Goal: Navigation & Orientation: Find specific page/section

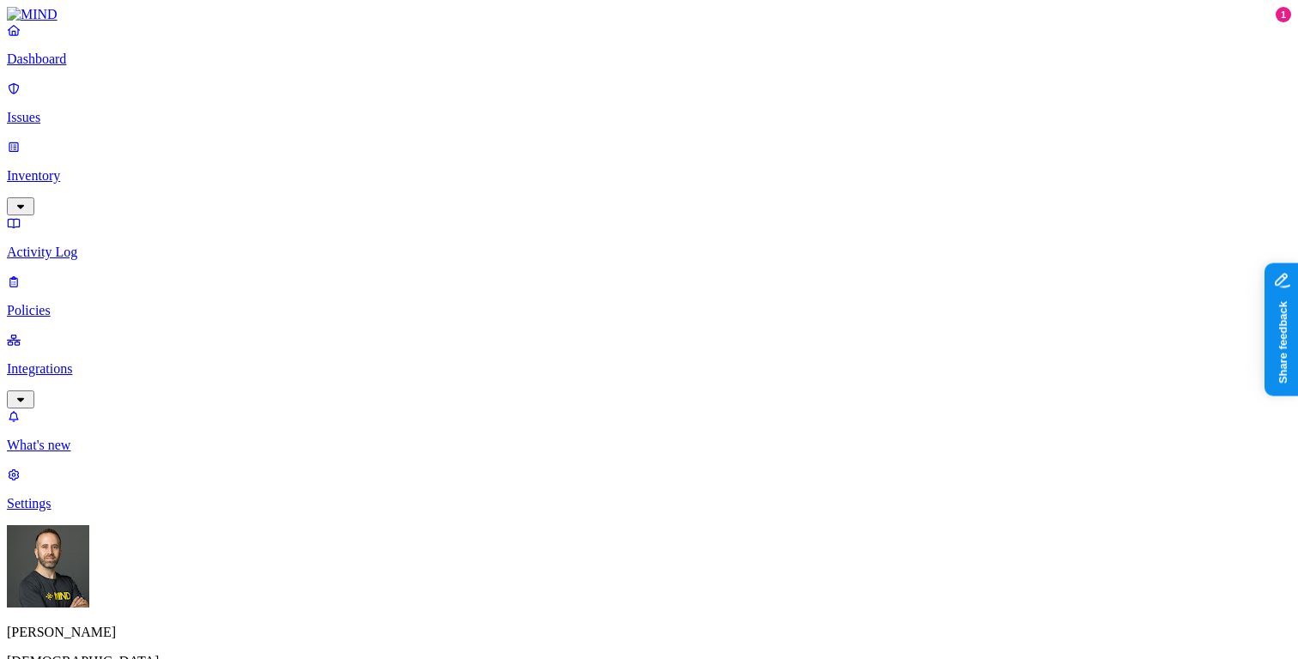
click at [128, 361] on p "Integrations" at bounding box center [649, 368] width 1284 height 15
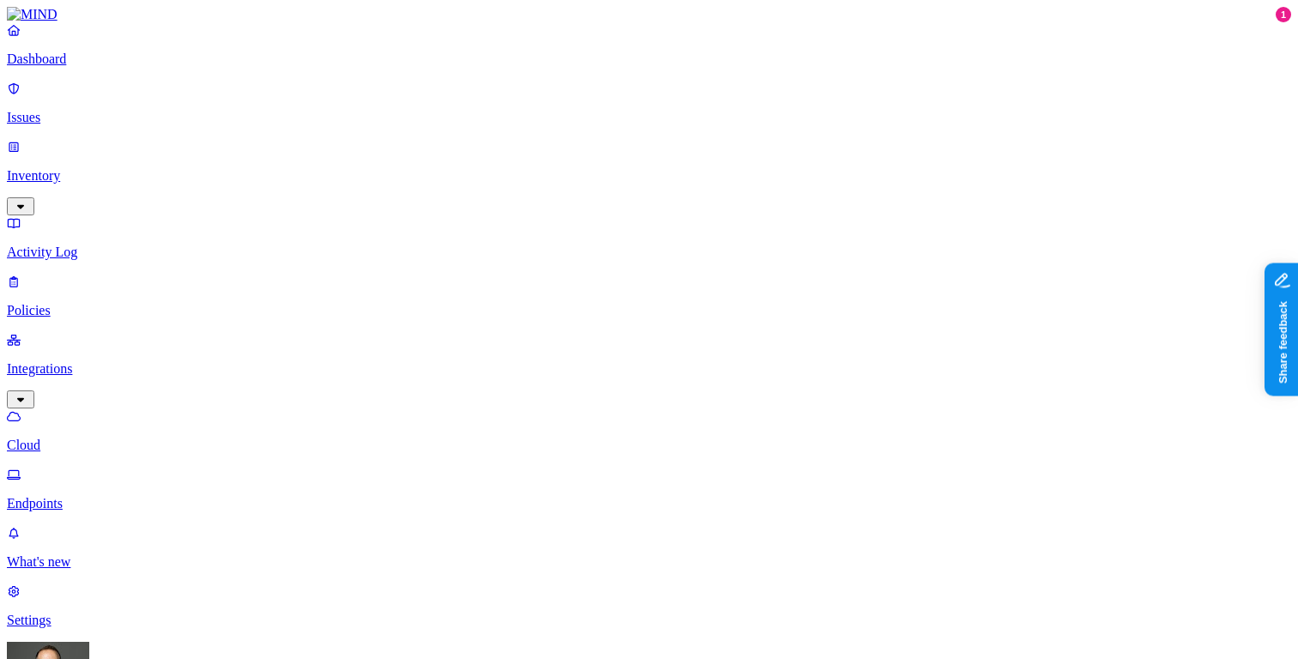
click at [103, 67] on p "Dashboard" at bounding box center [649, 59] width 1284 height 15
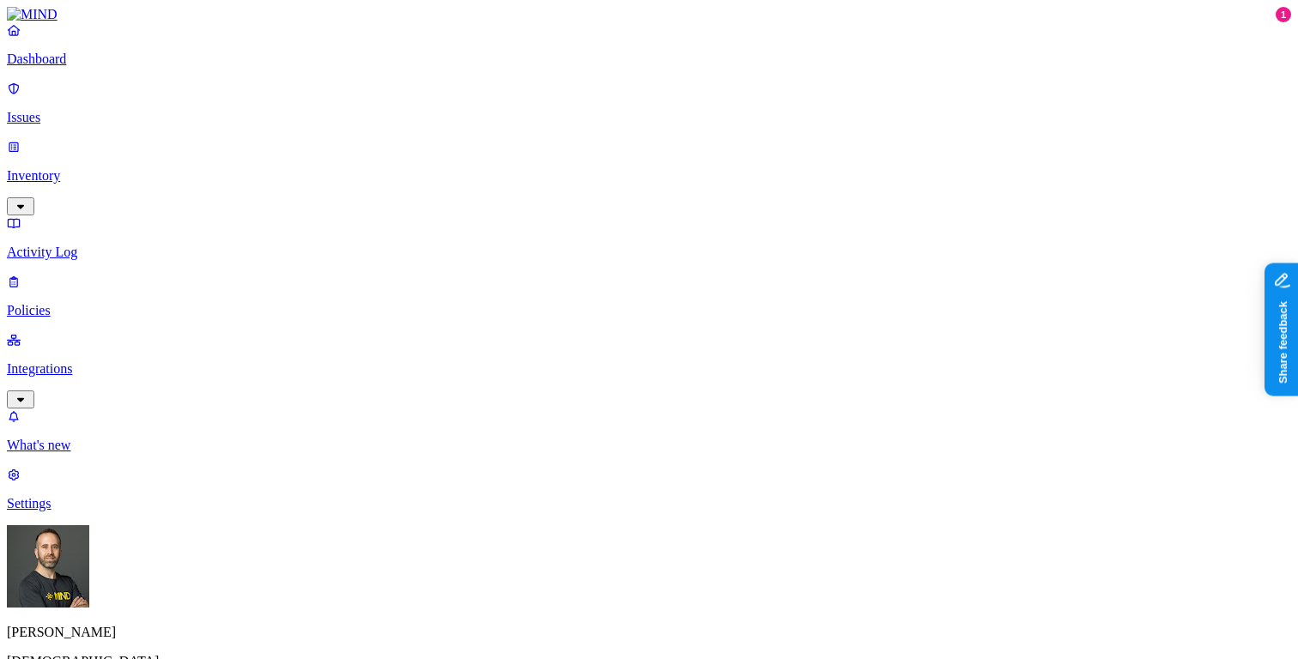
click at [69, 512] on link "Settings" at bounding box center [649, 489] width 1284 height 45
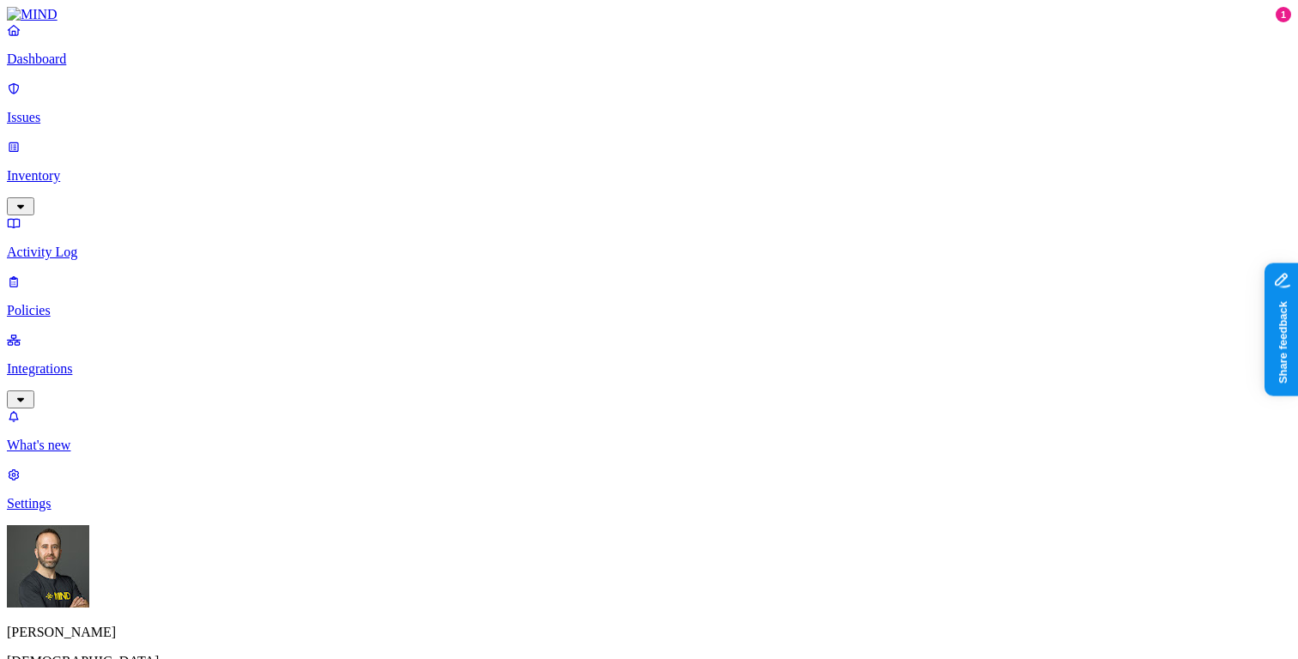
click at [75, 67] on p "Dashboard" at bounding box center [649, 59] width 1284 height 15
click at [80, 361] on p "Integrations" at bounding box center [649, 368] width 1284 height 15
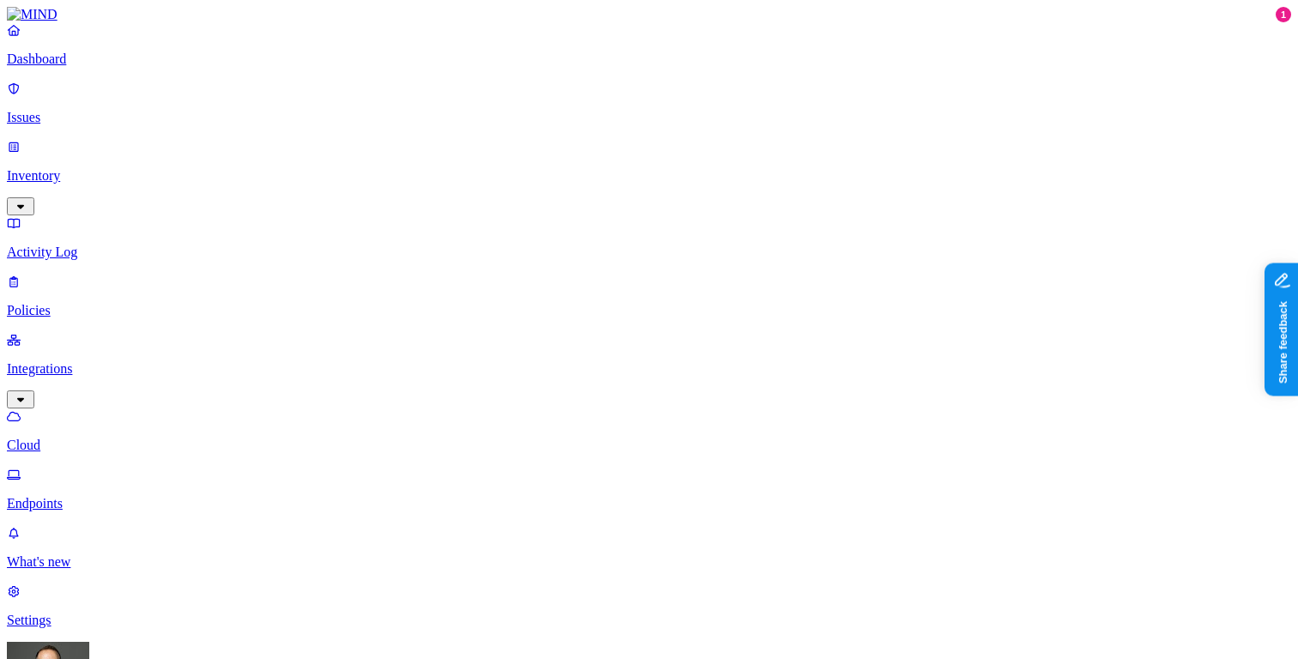
click at [105, 67] on p "Dashboard" at bounding box center [649, 59] width 1284 height 15
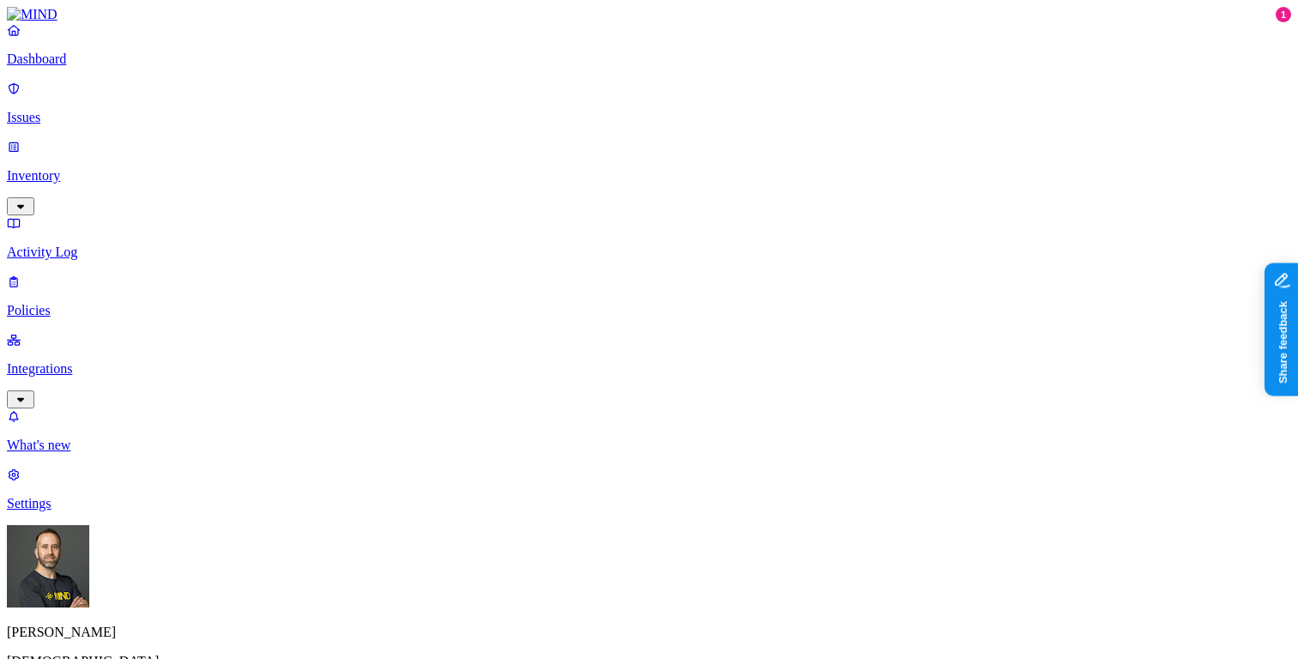
click at [167, 629] on html "Dashboard Issues Inventory Activity Log Policies Integrations What's new 1 Sett…" at bounding box center [649, 524] width 1298 height 1049
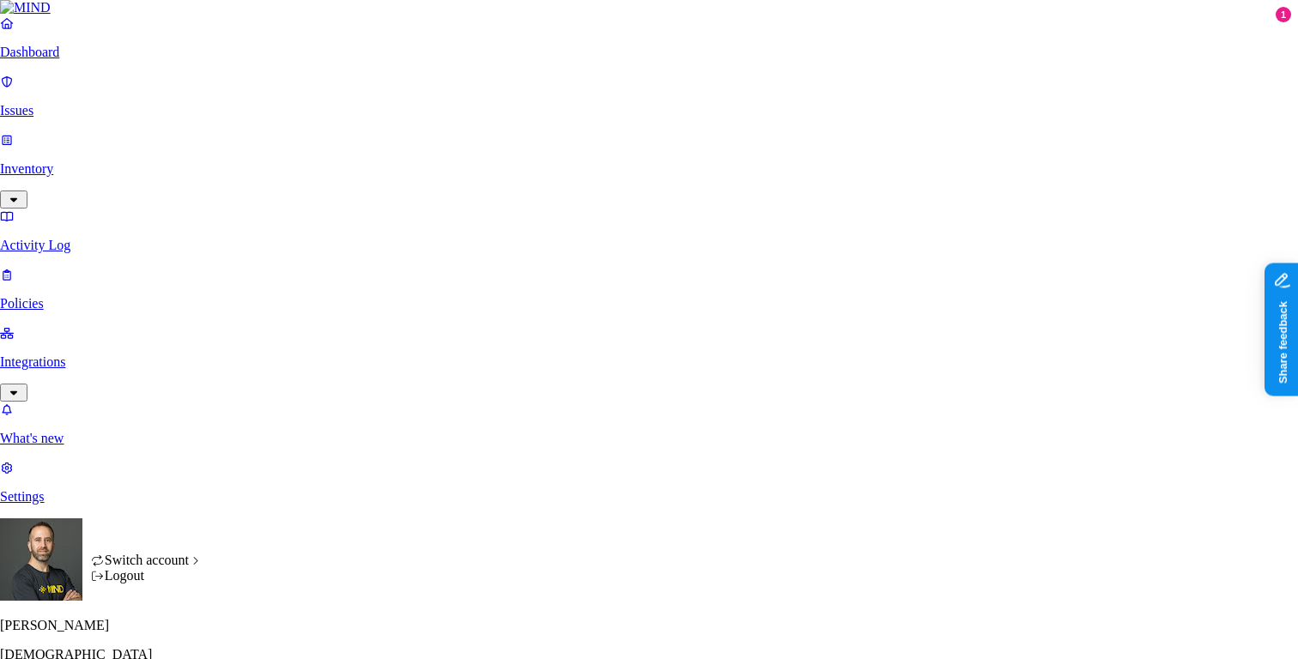
click at [106, 383] on html "Dashboard Issues Inventory Activity Log Policies Integrations What's new 1 Sett…" at bounding box center [649, 521] width 1298 height 1042
click at [165, 628] on html "Dashboard Issues Inventory Activity Log Policies Integrations What's new 1 Sett…" at bounding box center [649, 521] width 1298 height 1042
click at [110, 471] on html "Dashboard Issues Inventory Activity Log Policies Integrations What's new 1 Sett…" at bounding box center [649, 521] width 1298 height 1042
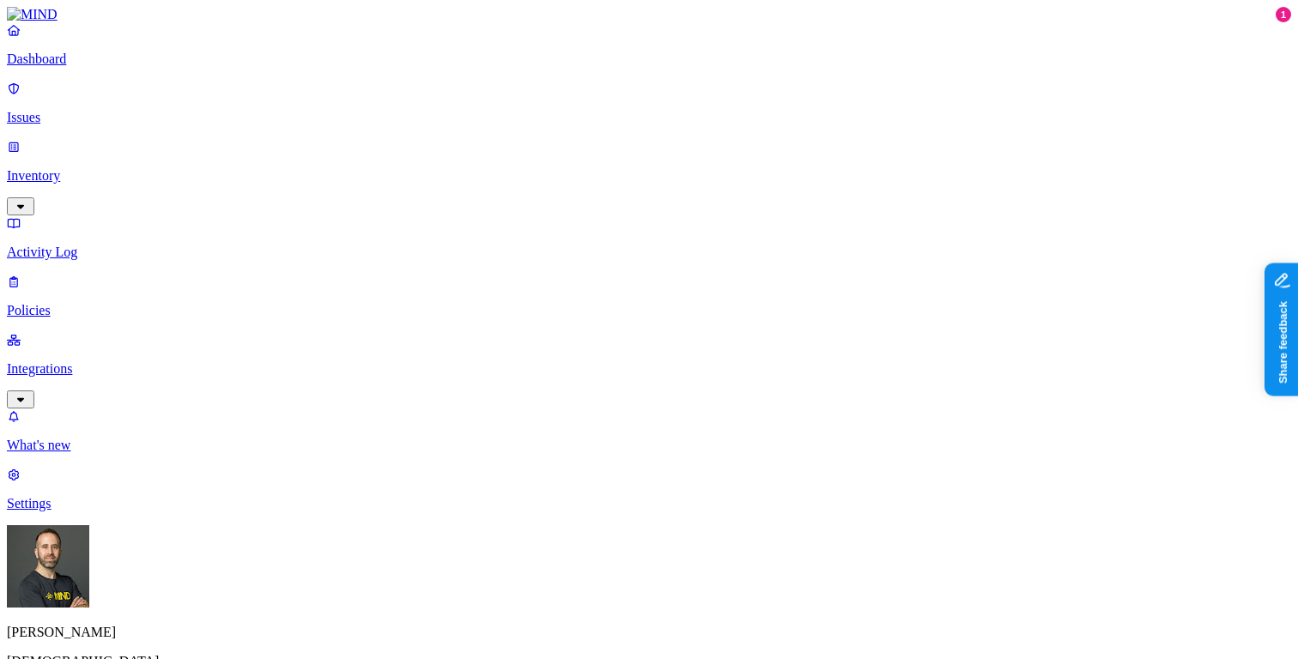
click at [75, 361] on p "Integrations" at bounding box center [649, 368] width 1284 height 15
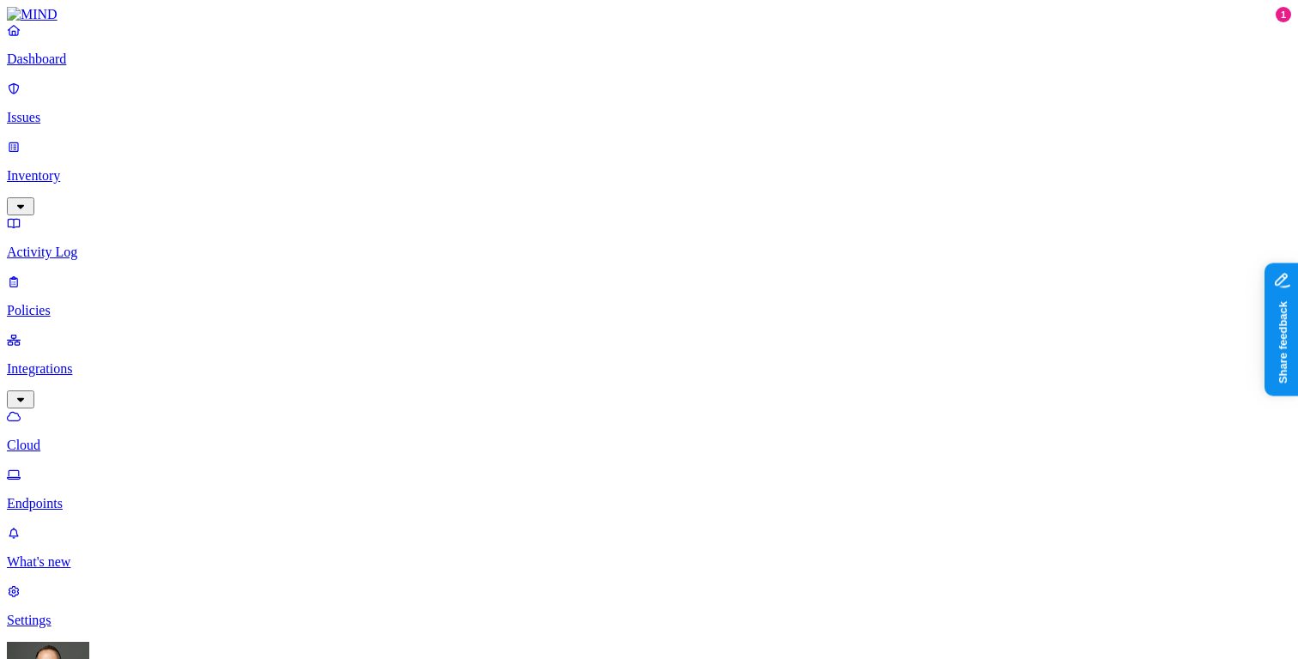
click at [73, 496] on p "Endpoints" at bounding box center [649, 503] width 1284 height 15
click at [80, 438] on p "Cloud" at bounding box center [649, 445] width 1284 height 15
click at [93, 67] on p "Dashboard" at bounding box center [649, 59] width 1284 height 15
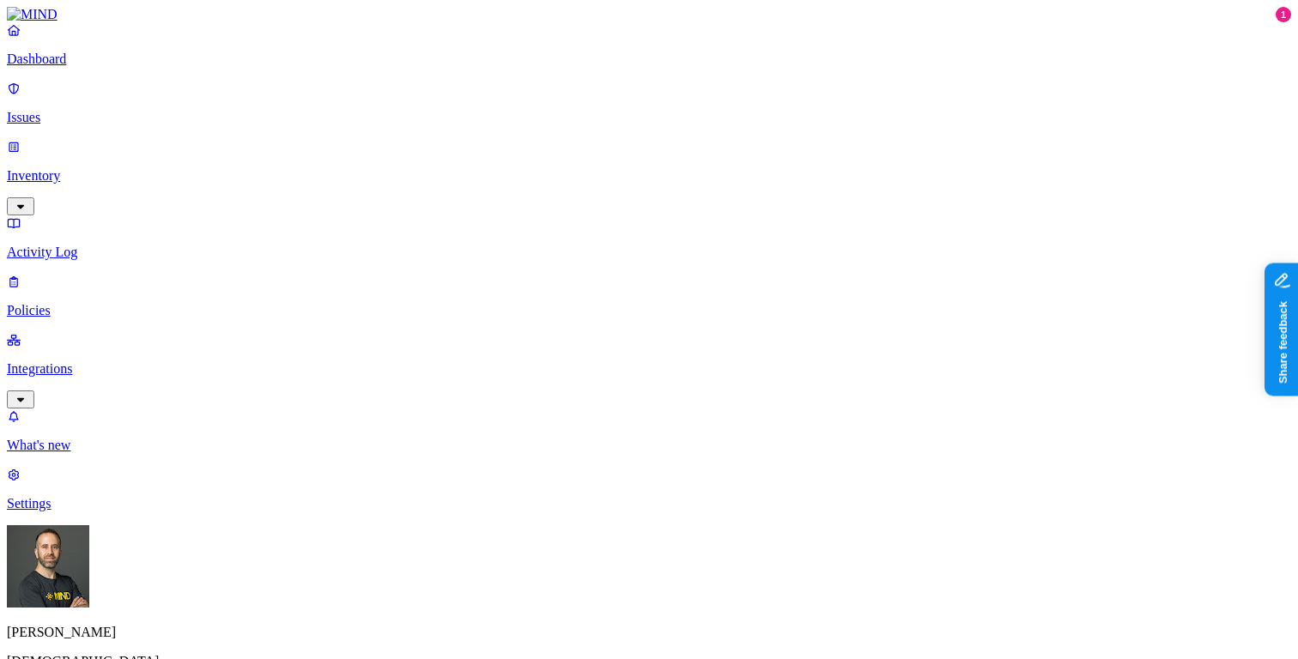
click at [130, 361] on p "Integrations" at bounding box center [649, 368] width 1284 height 15
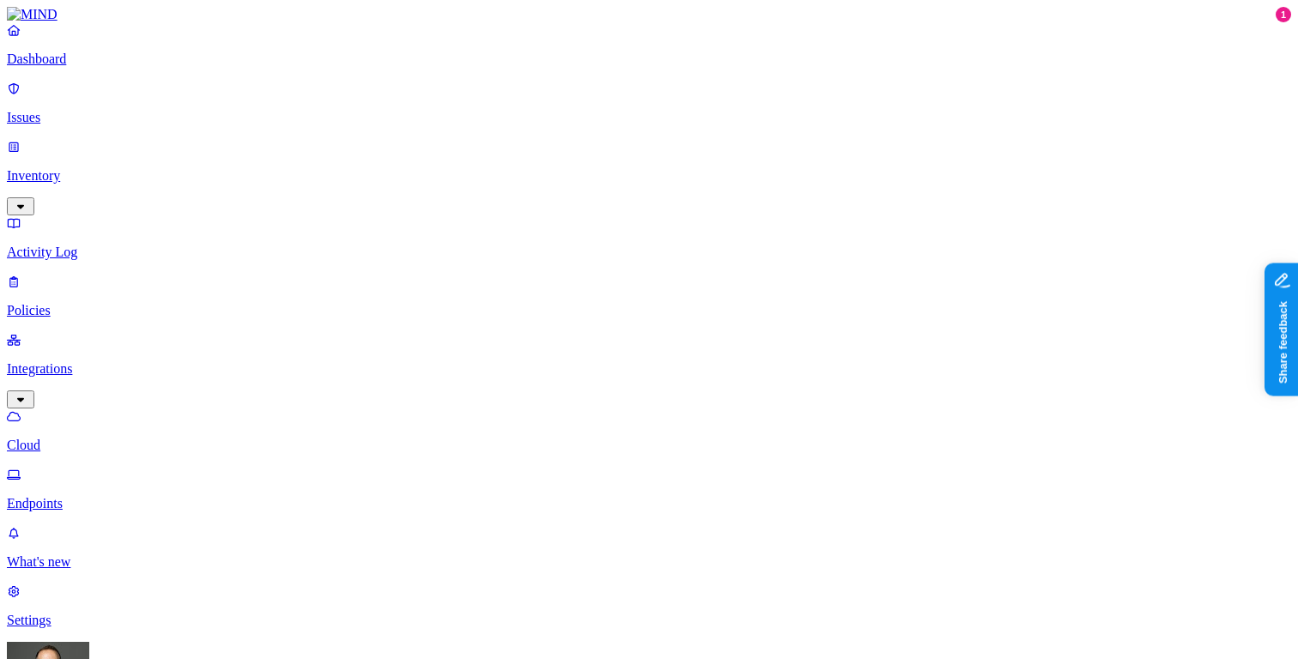
click at [105, 496] on p "Endpoints" at bounding box center [649, 503] width 1284 height 15
click at [108, 67] on p "Dashboard" at bounding box center [649, 59] width 1284 height 15
